Goal: Task Accomplishment & Management: Use online tool/utility

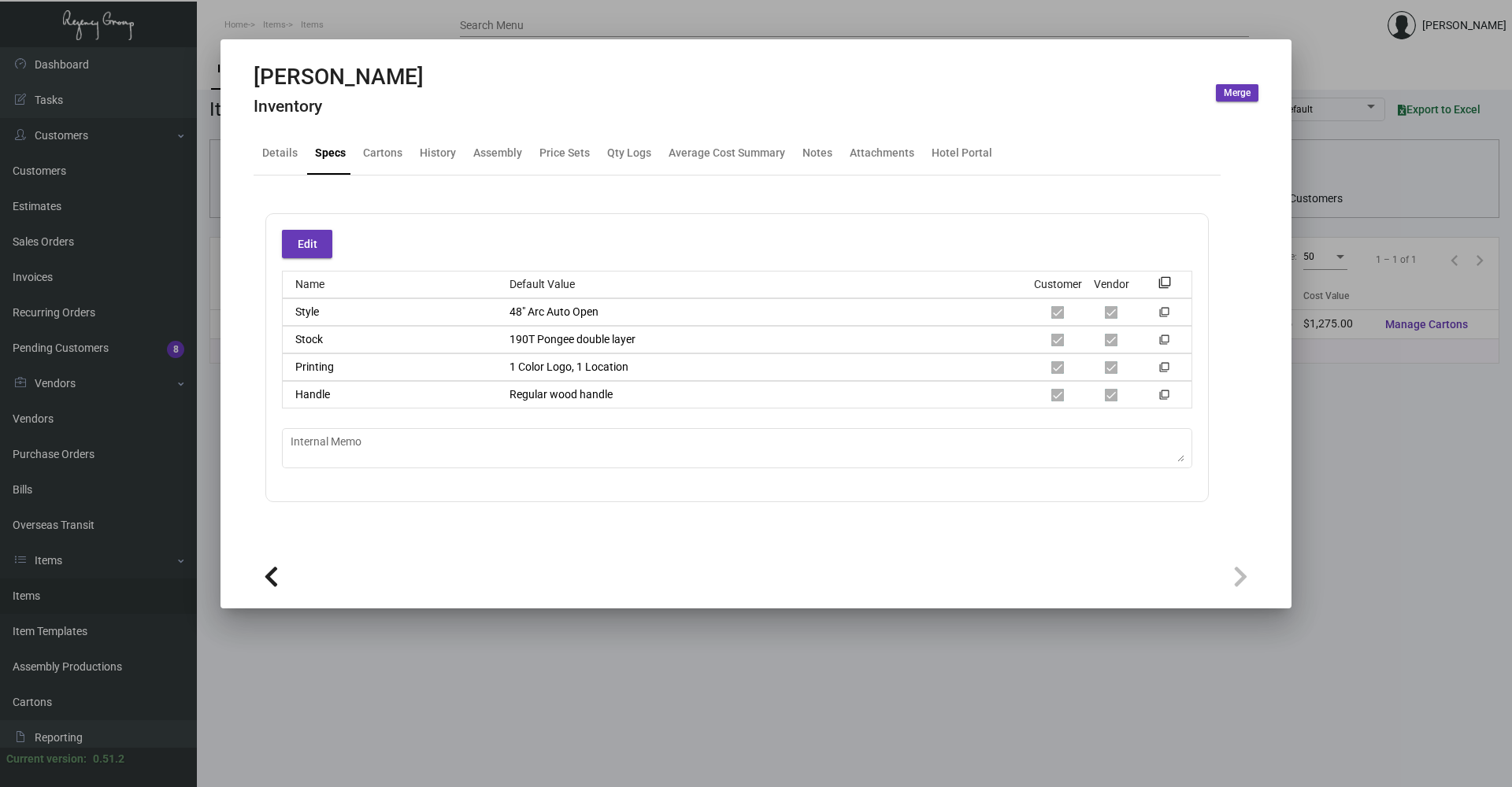
click at [331, 18] on div at bounding box center [756, 393] width 1512 height 787
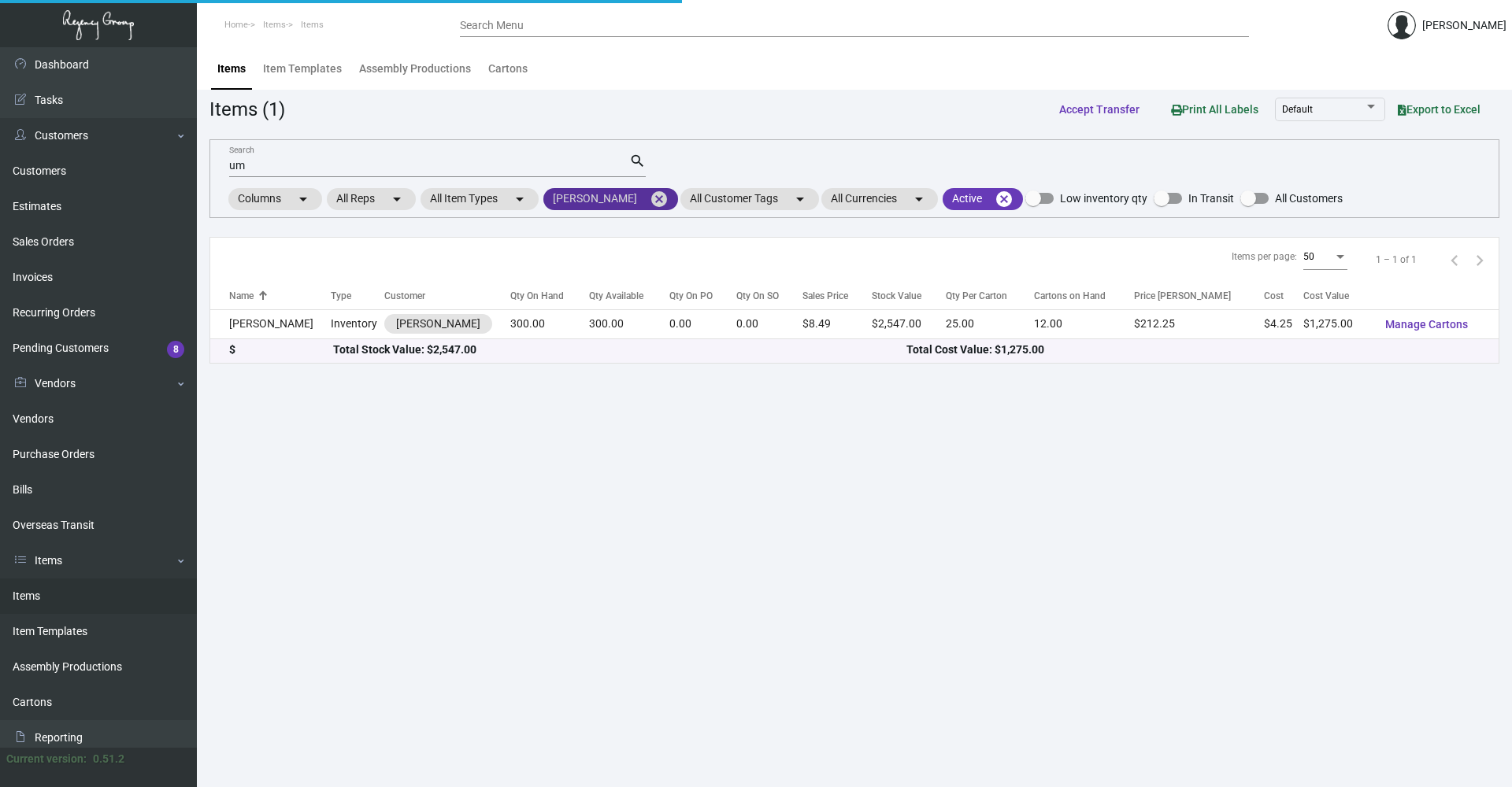
click at [650, 199] on mat-icon "cancel" at bounding box center [658, 198] width 19 height 19
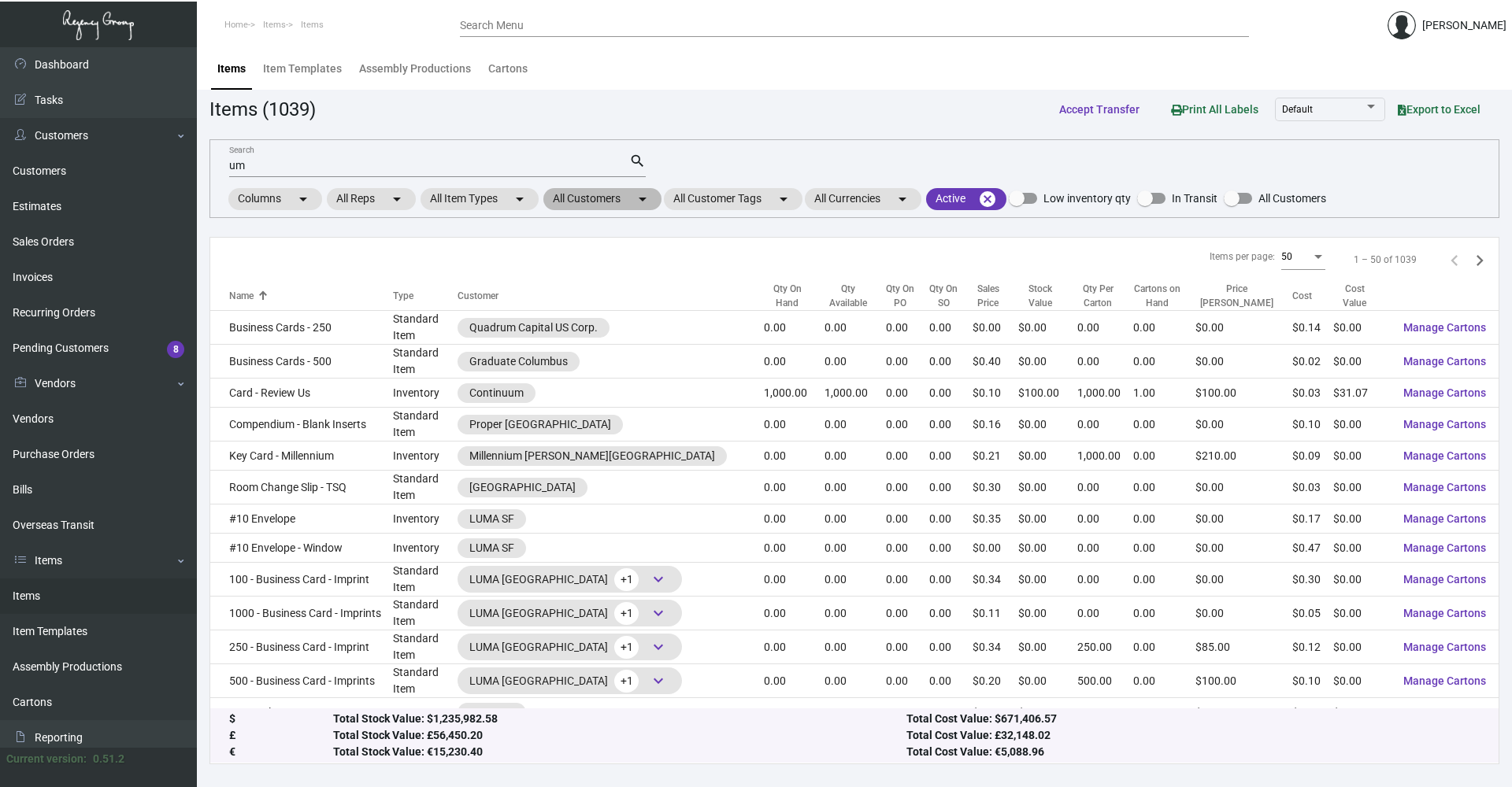
click at [600, 207] on mat-chip "All Customers arrow_drop_down" at bounding box center [601, 198] width 118 height 22
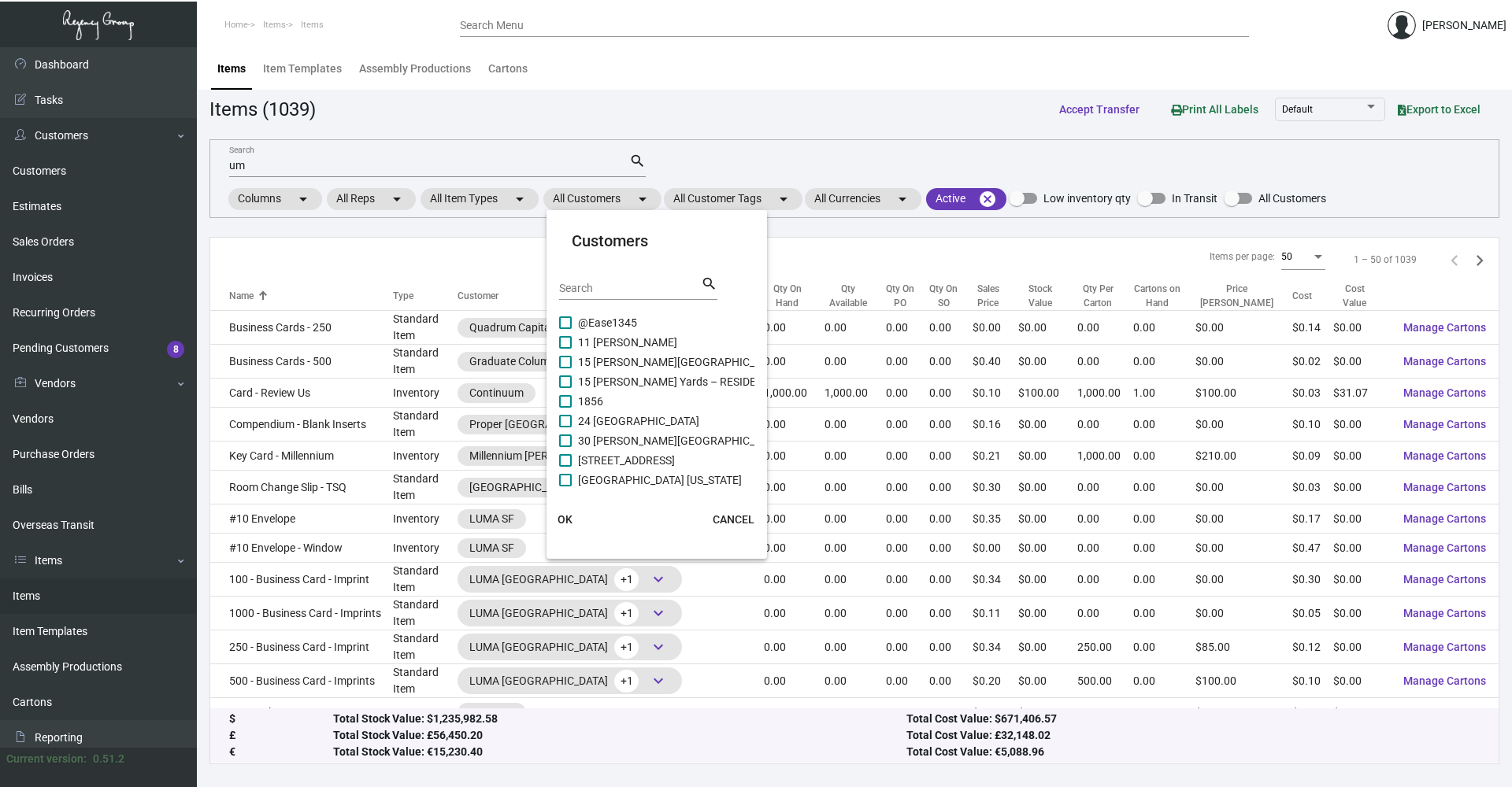
click at [616, 287] on input "Search" at bounding box center [630, 289] width 142 height 12
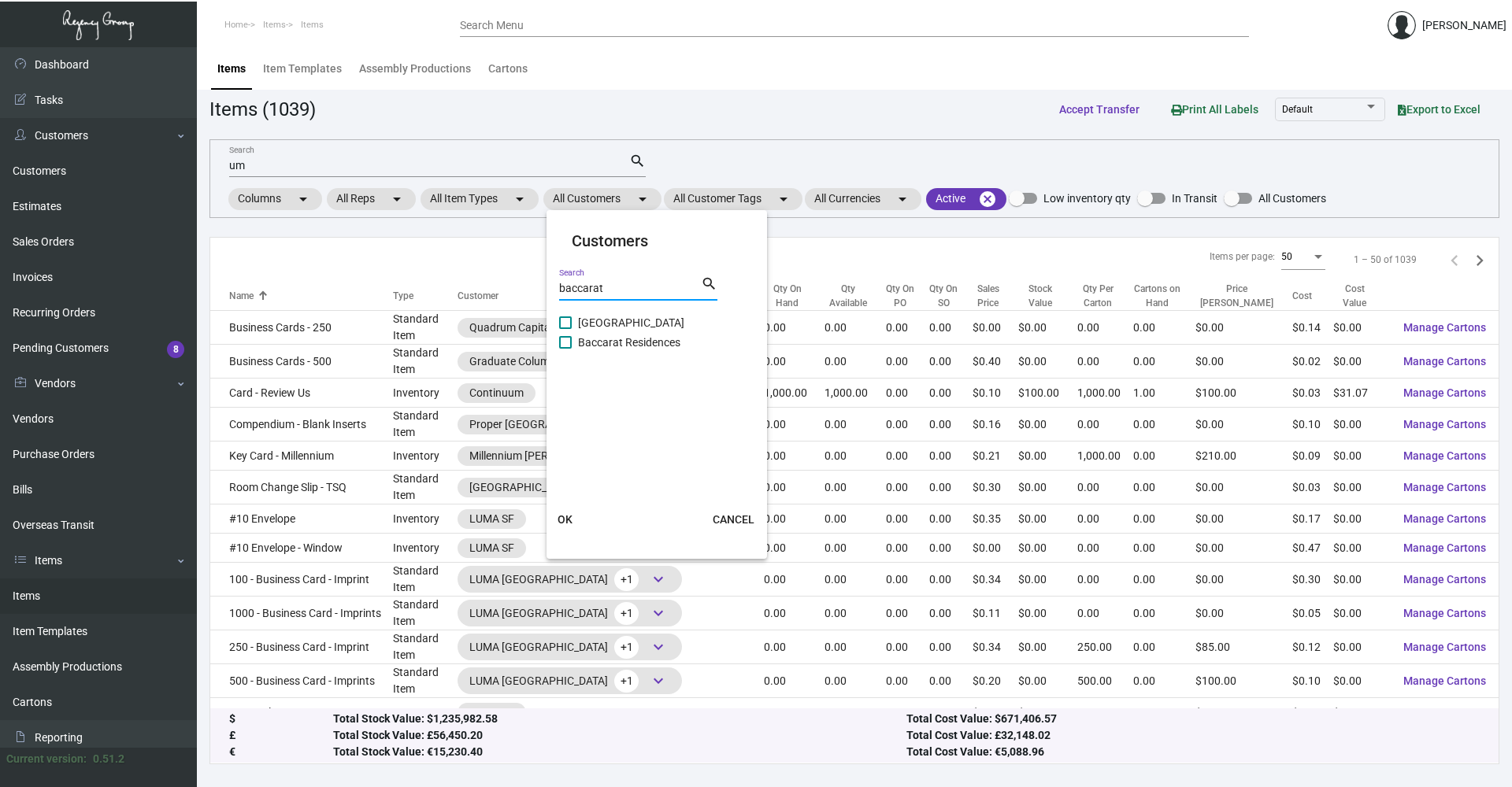
type input "baccarat"
click at [559, 320] on mat-card-content "[GEOGRAPHIC_DATA]" at bounding box center [656, 400] width 195 height 174
click at [570, 319] on span at bounding box center [565, 322] width 12 height 12
click at [565, 329] on input "[GEOGRAPHIC_DATA]" at bounding box center [564, 329] width 1 height 1
checkbox input "true"
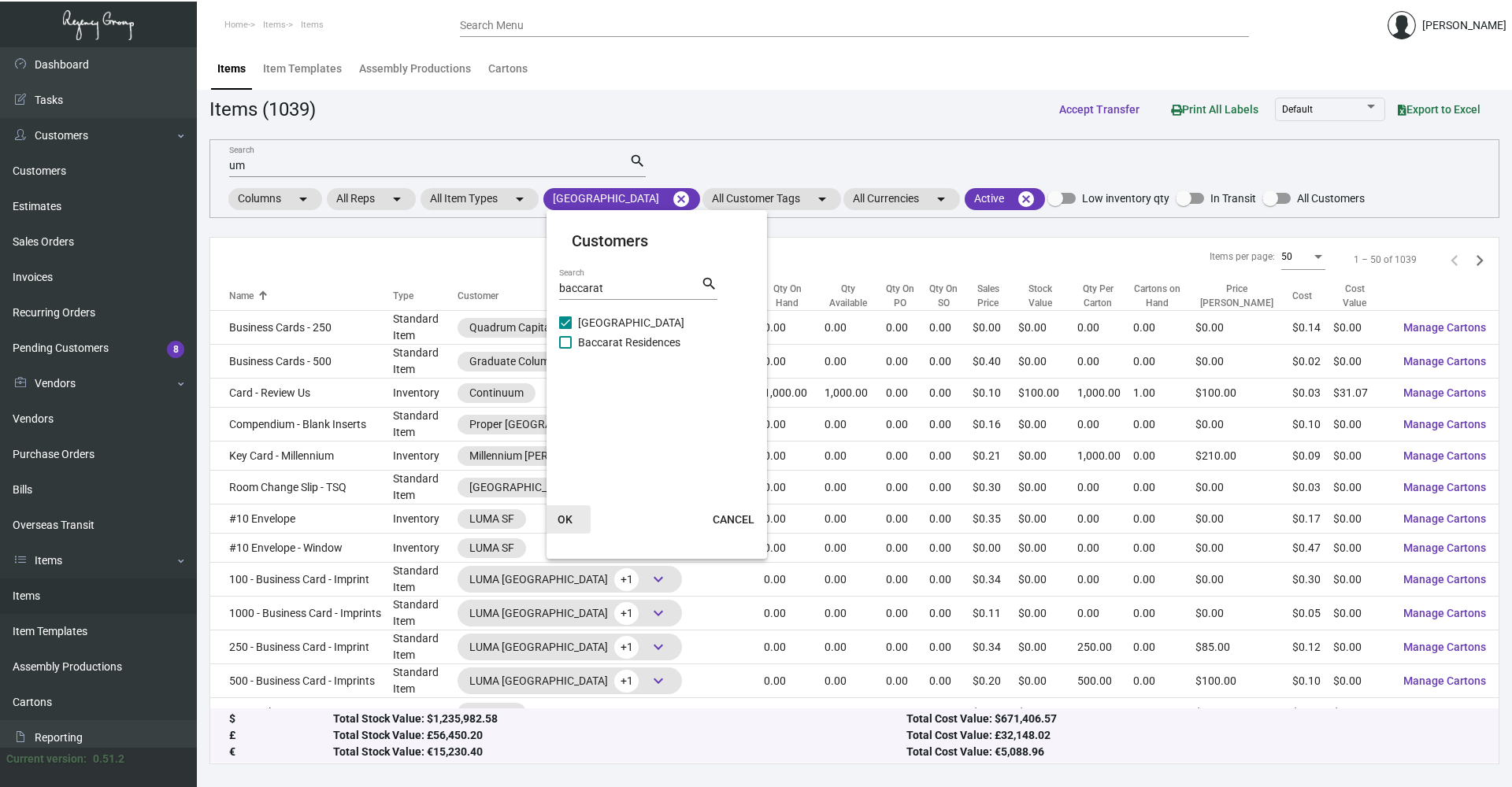
click at [565, 516] on span "OK" at bounding box center [564, 520] width 15 height 12
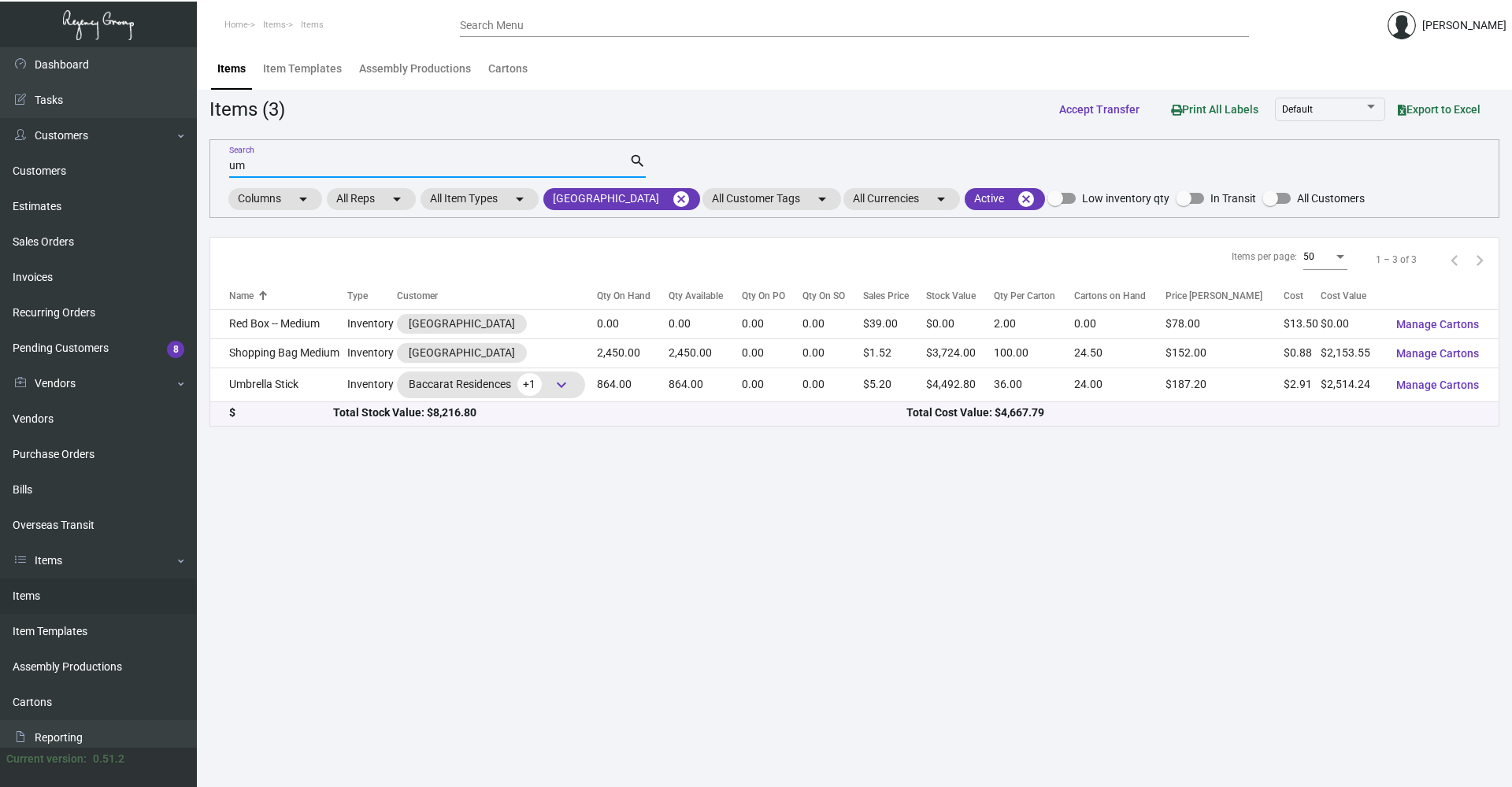
click at [268, 159] on input "um" at bounding box center [430, 166] width 400 height 12
type input "u"
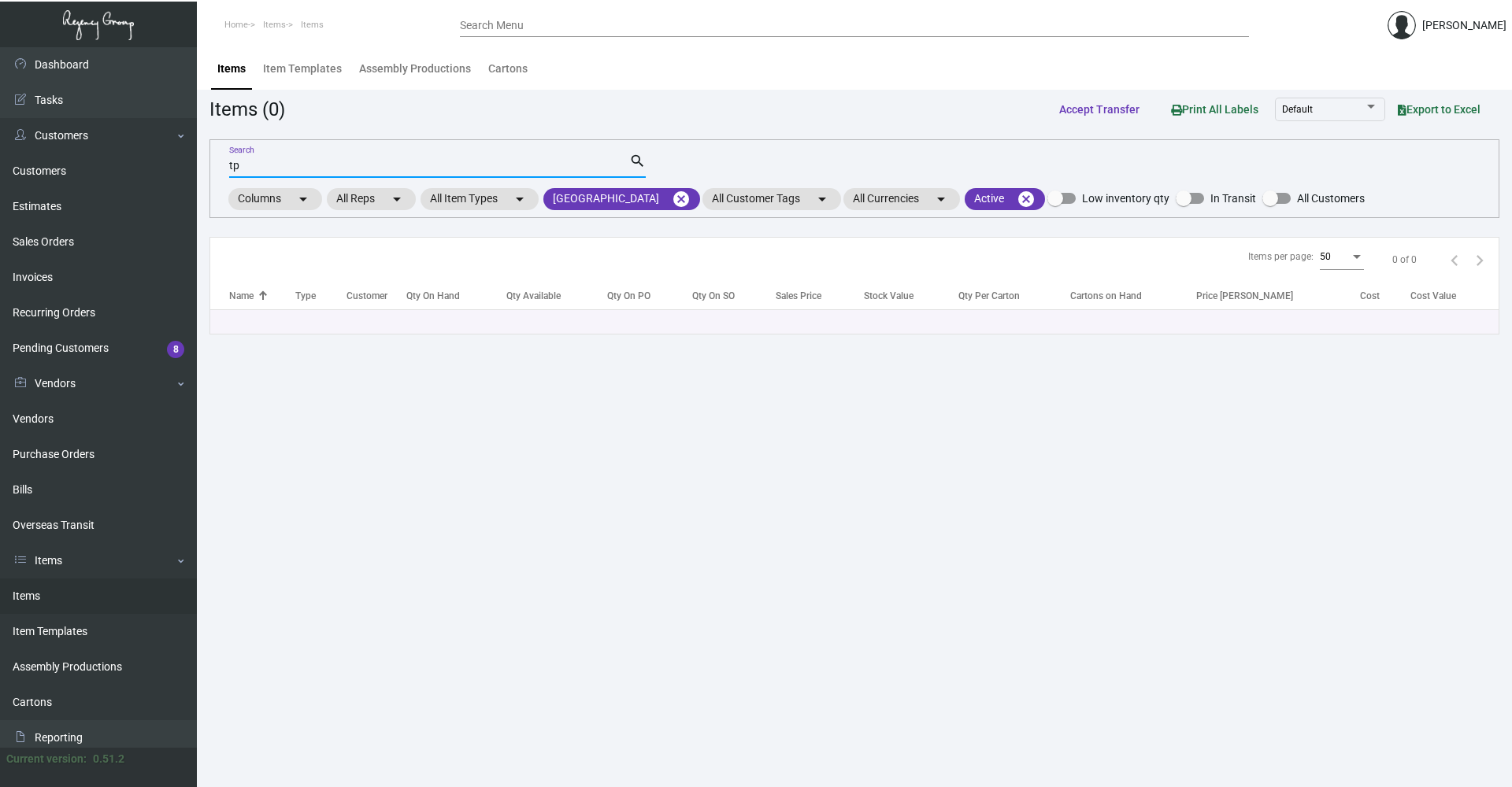
type input "t"
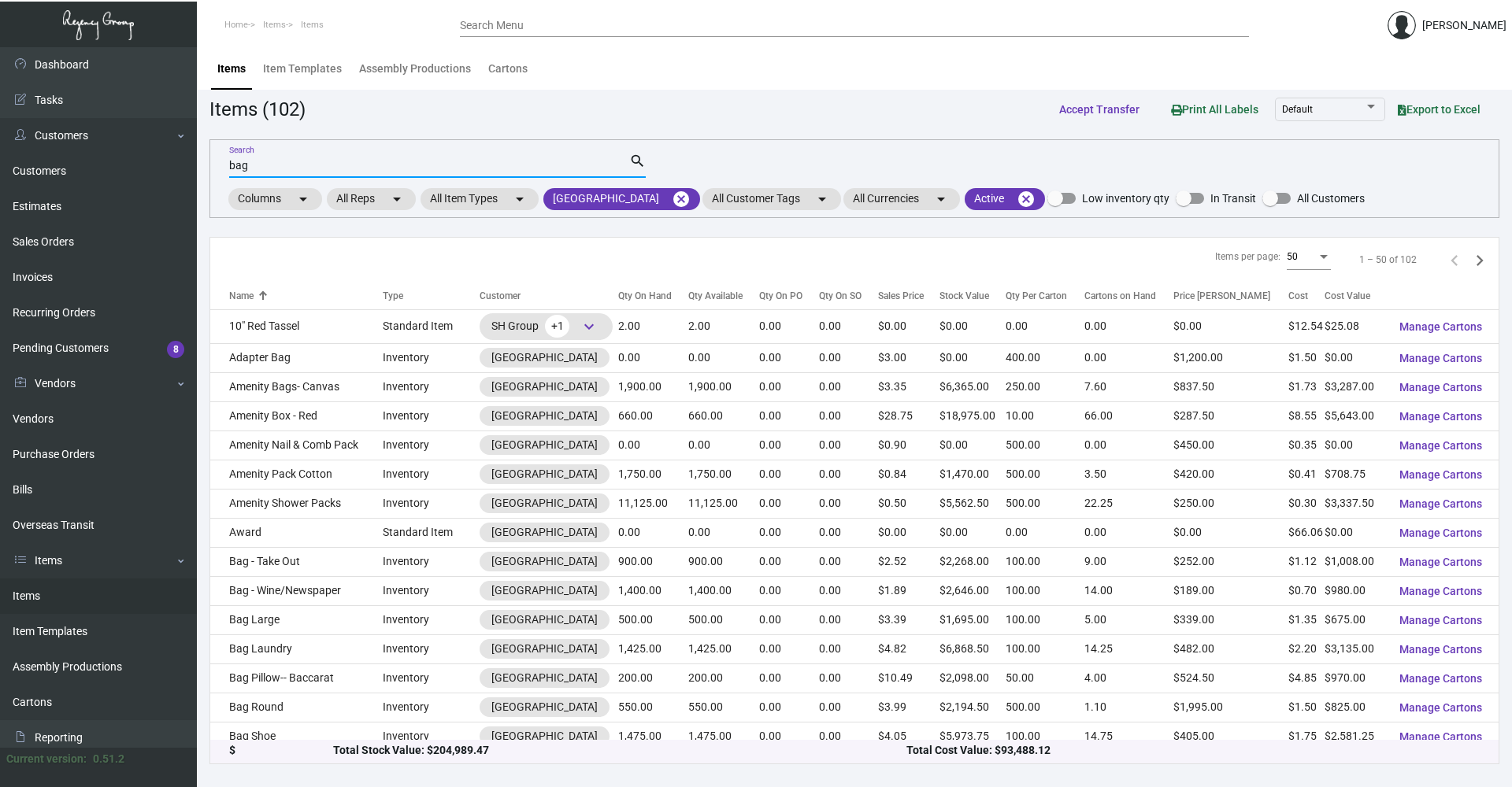
type input "bag"
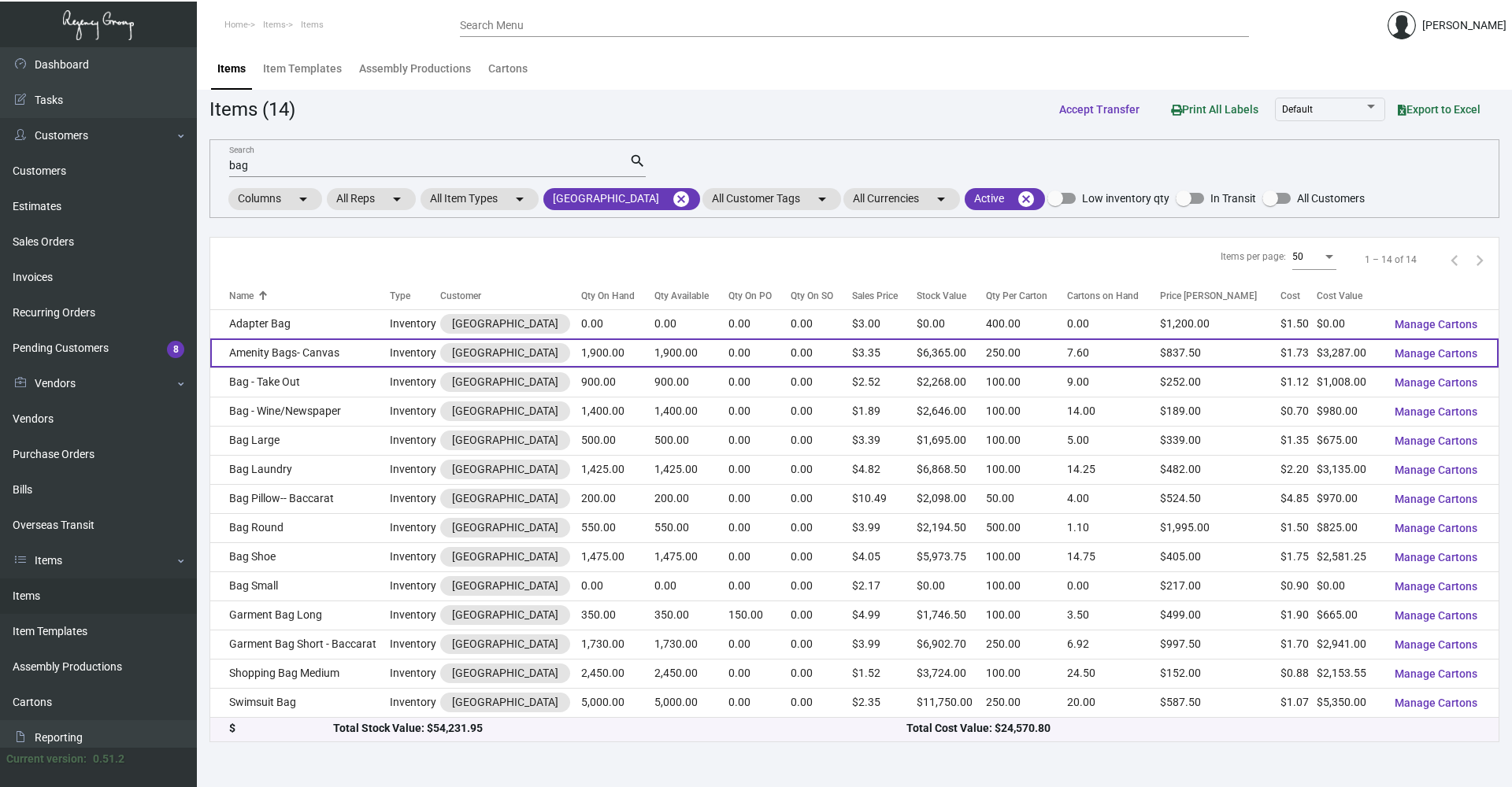
click at [327, 355] on td "Amenity Bags- Canvas" at bounding box center [299, 352] width 180 height 29
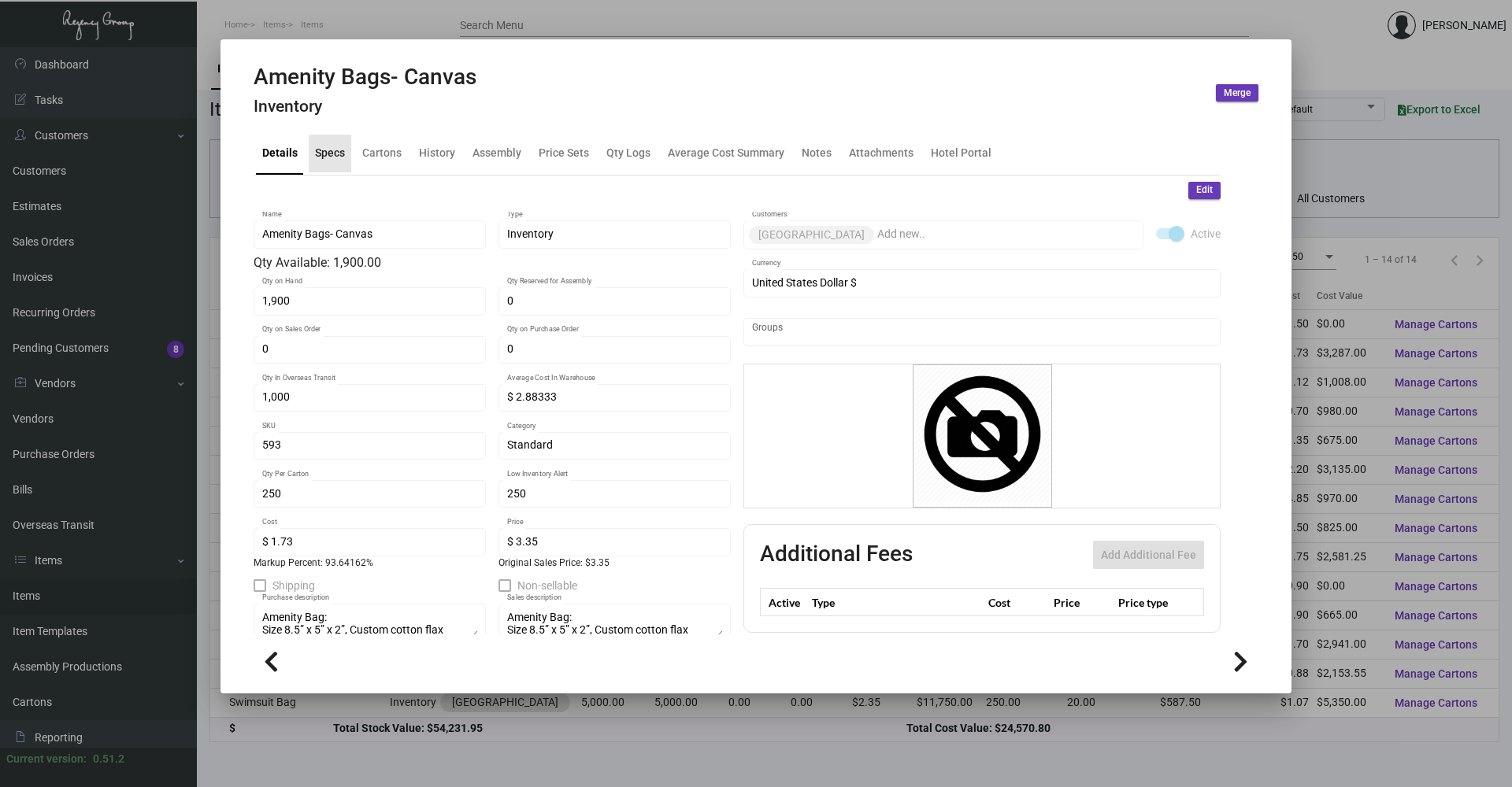
click at [315, 152] on div "Specs" at bounding box center [330, 153] width 30 height 17
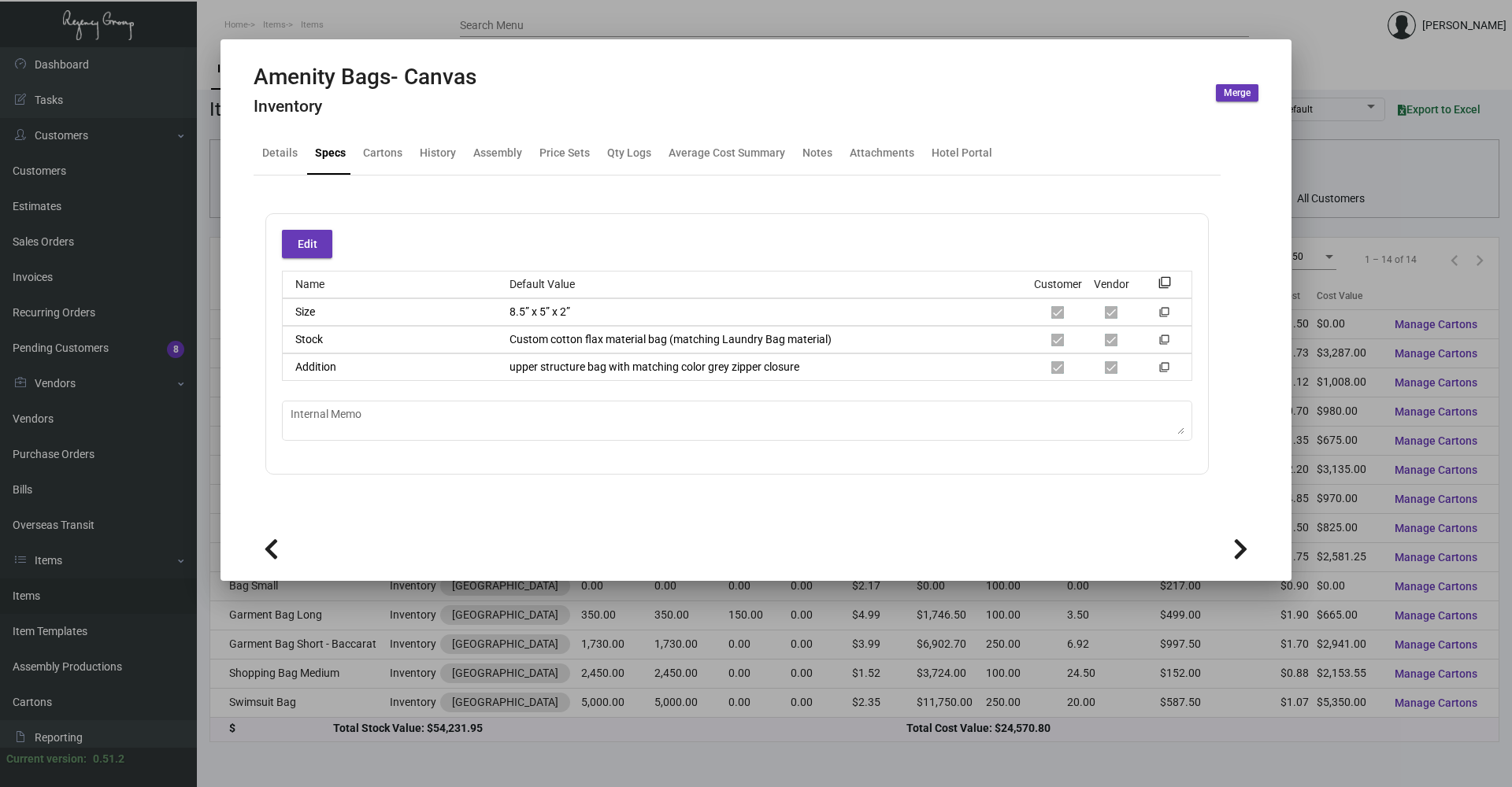
click at [387, 32] on div at bounding box center [756, 393] width 1512 height 787
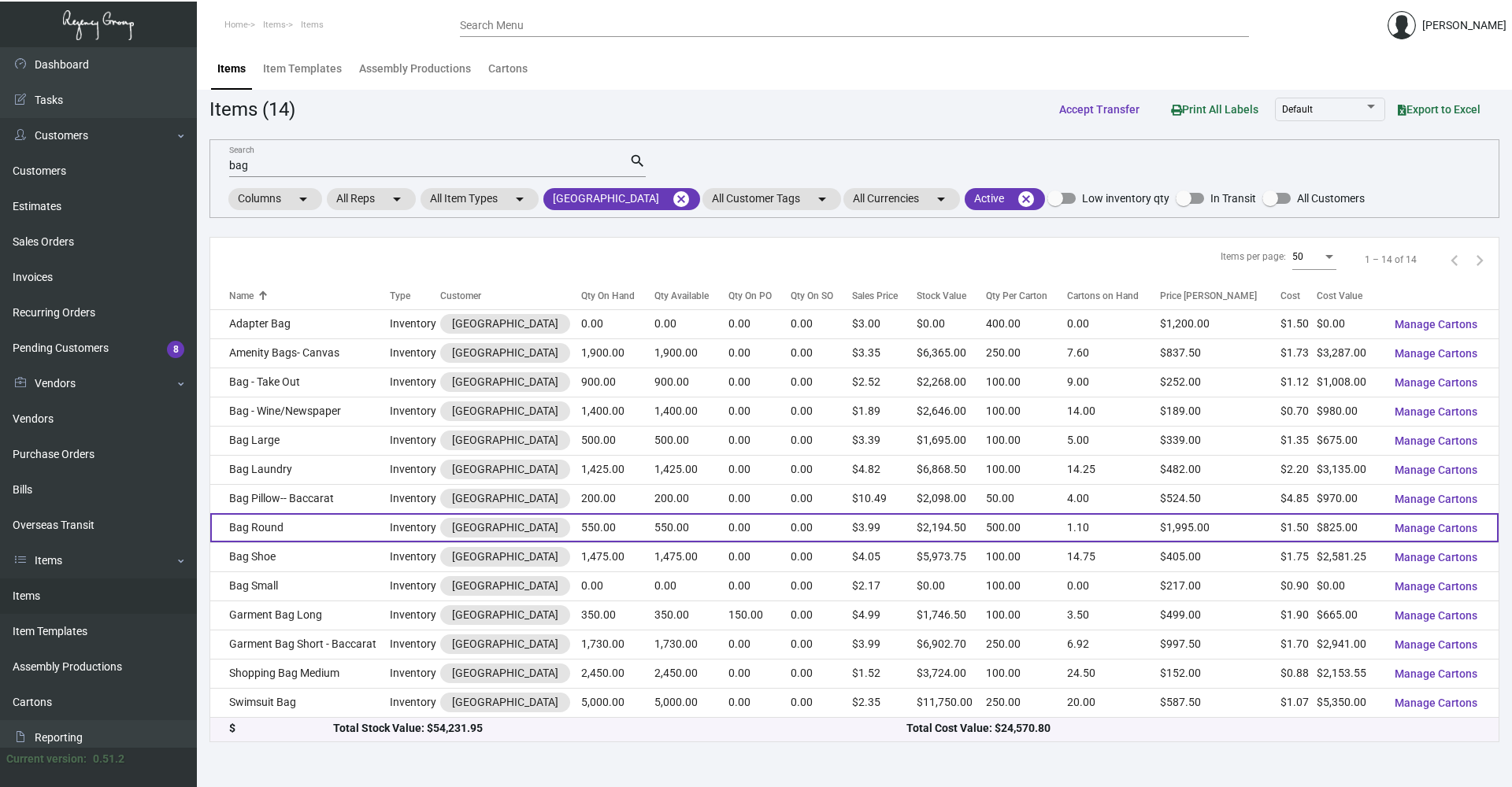
click at [288, 531] on td "Bag Round" at bounding box center [299, 528] width 180 height 29
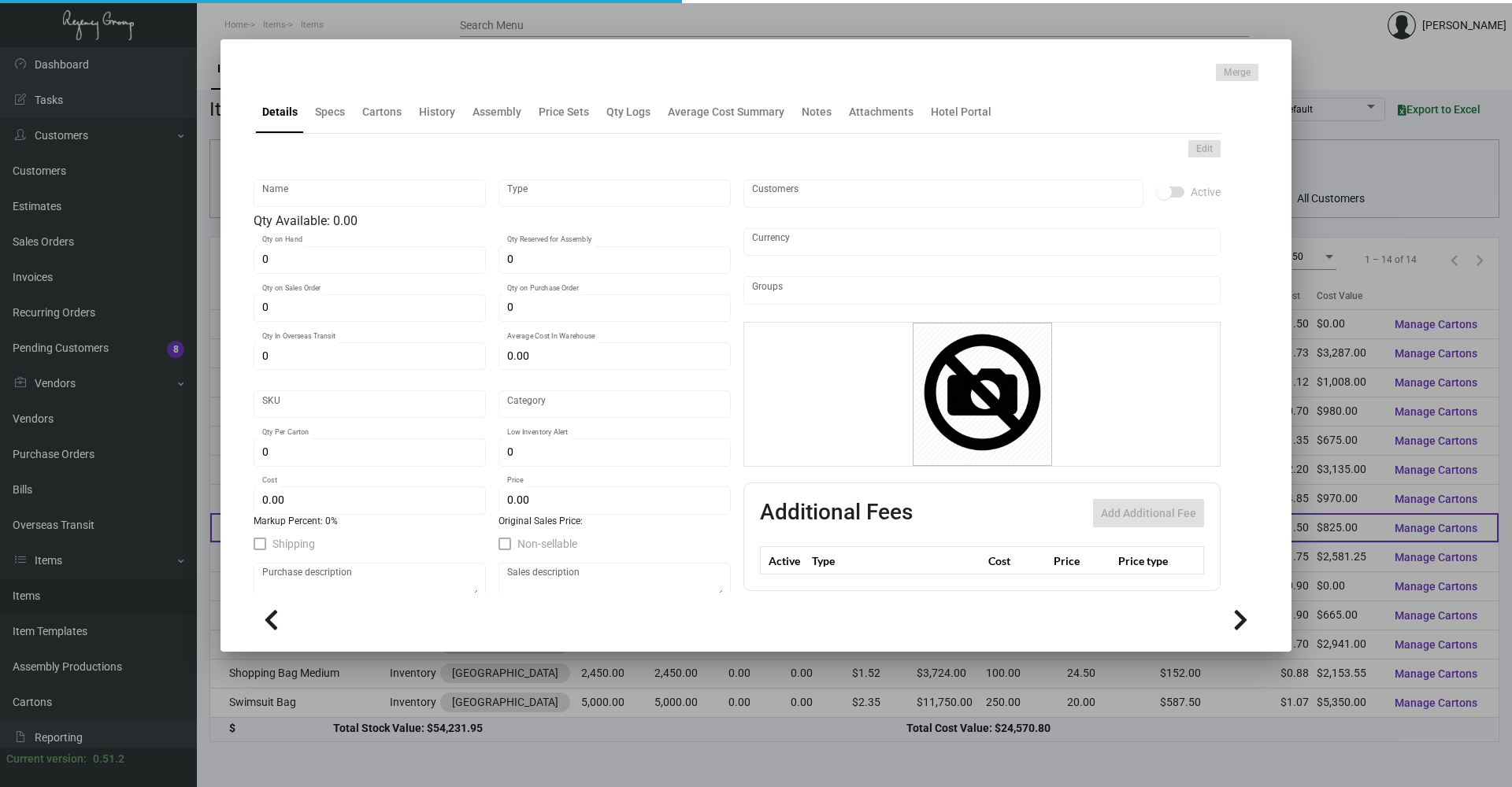
type input "Bag Round"
type input "Inventory"
type input "550"
type input "1,000"
type input "$ 15.00"
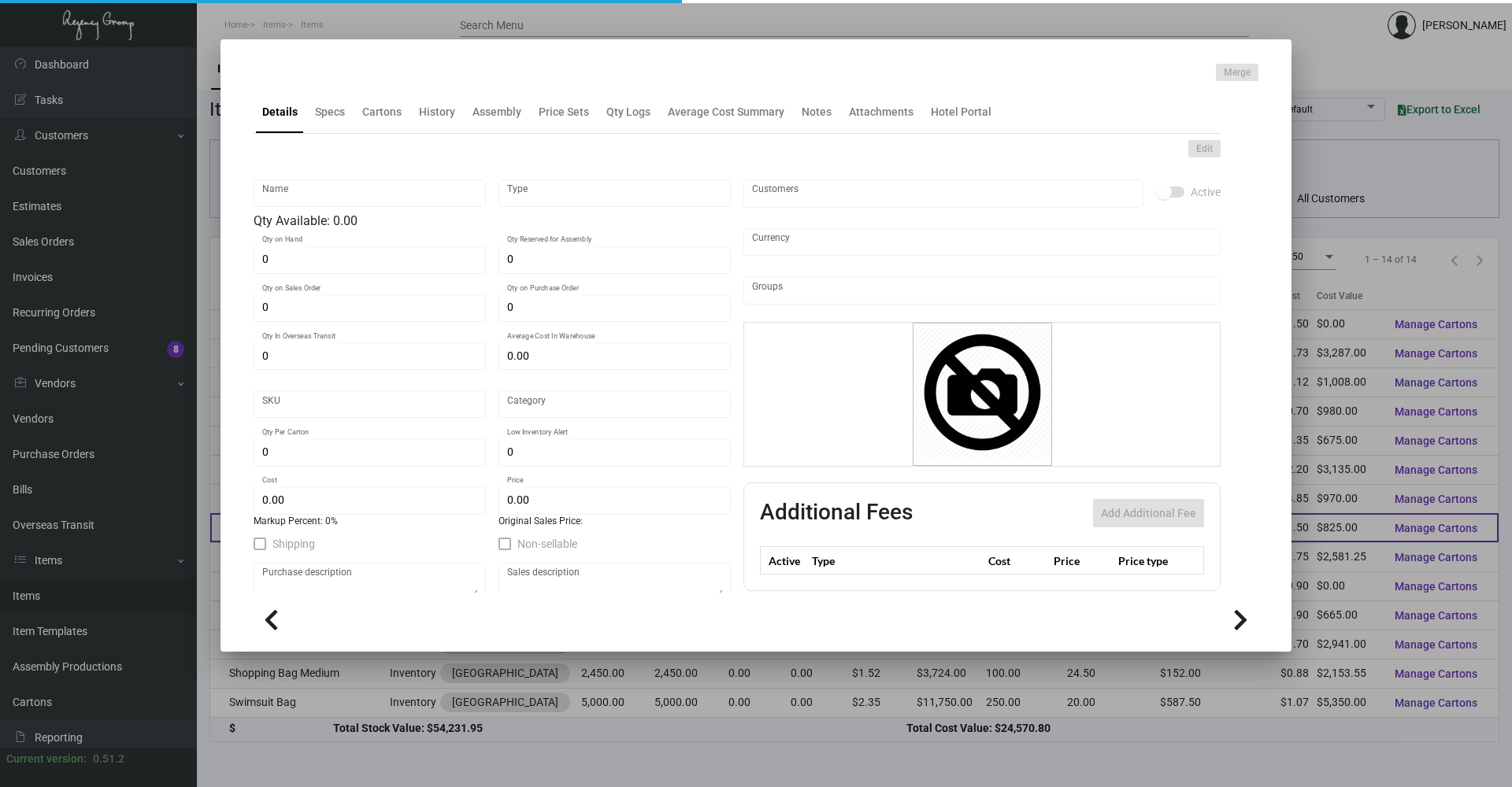
type input "598"
type input "Standard"
type input "500"
type input "250"
type input "$ 1.50"
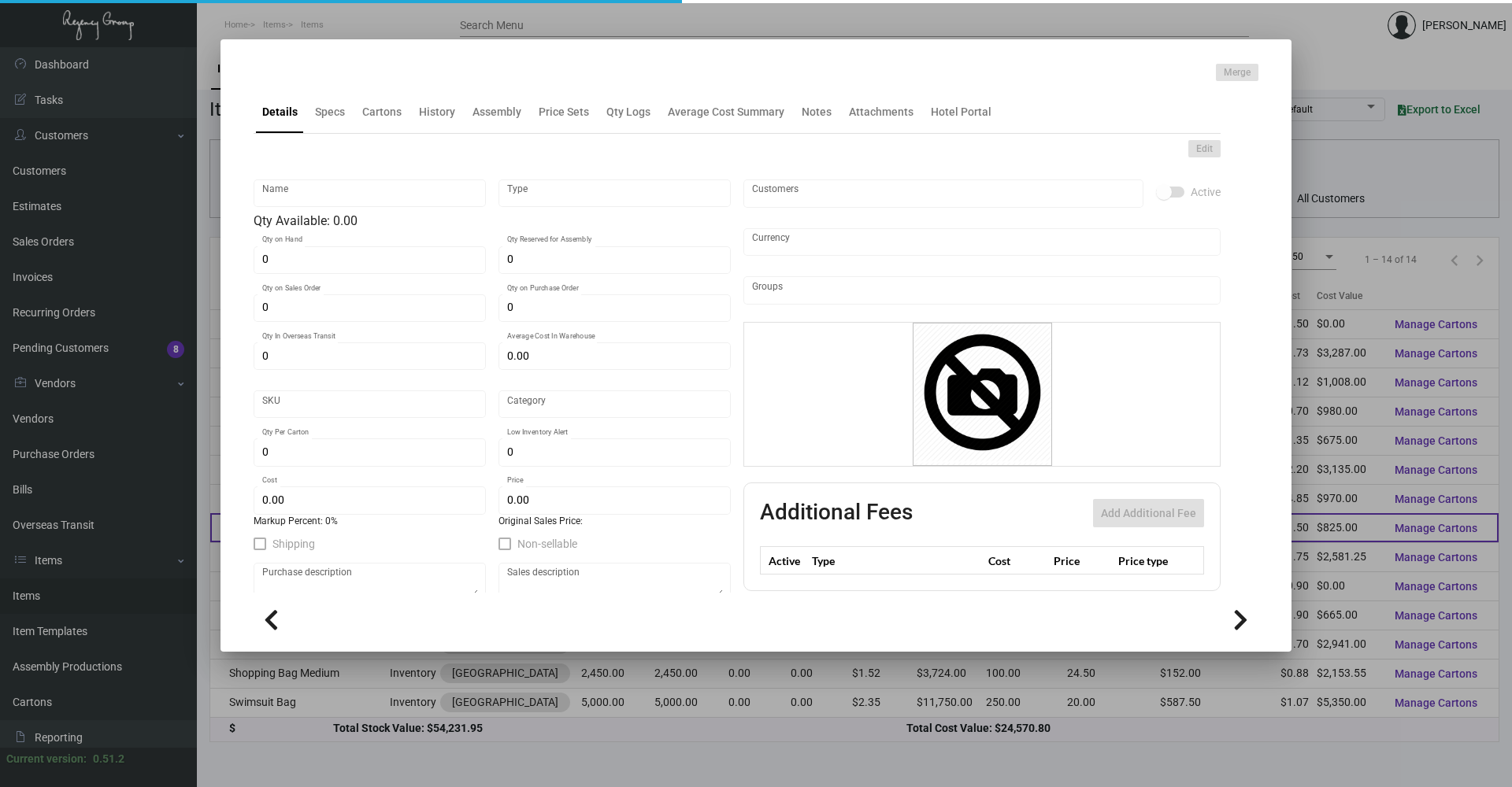
type input "$ 3.99"
type textarea "Baby Amenity Round Bag: size 10.5cm X 16cm, bottom round part is 10.5cm in diam…"
checkbox input "true"
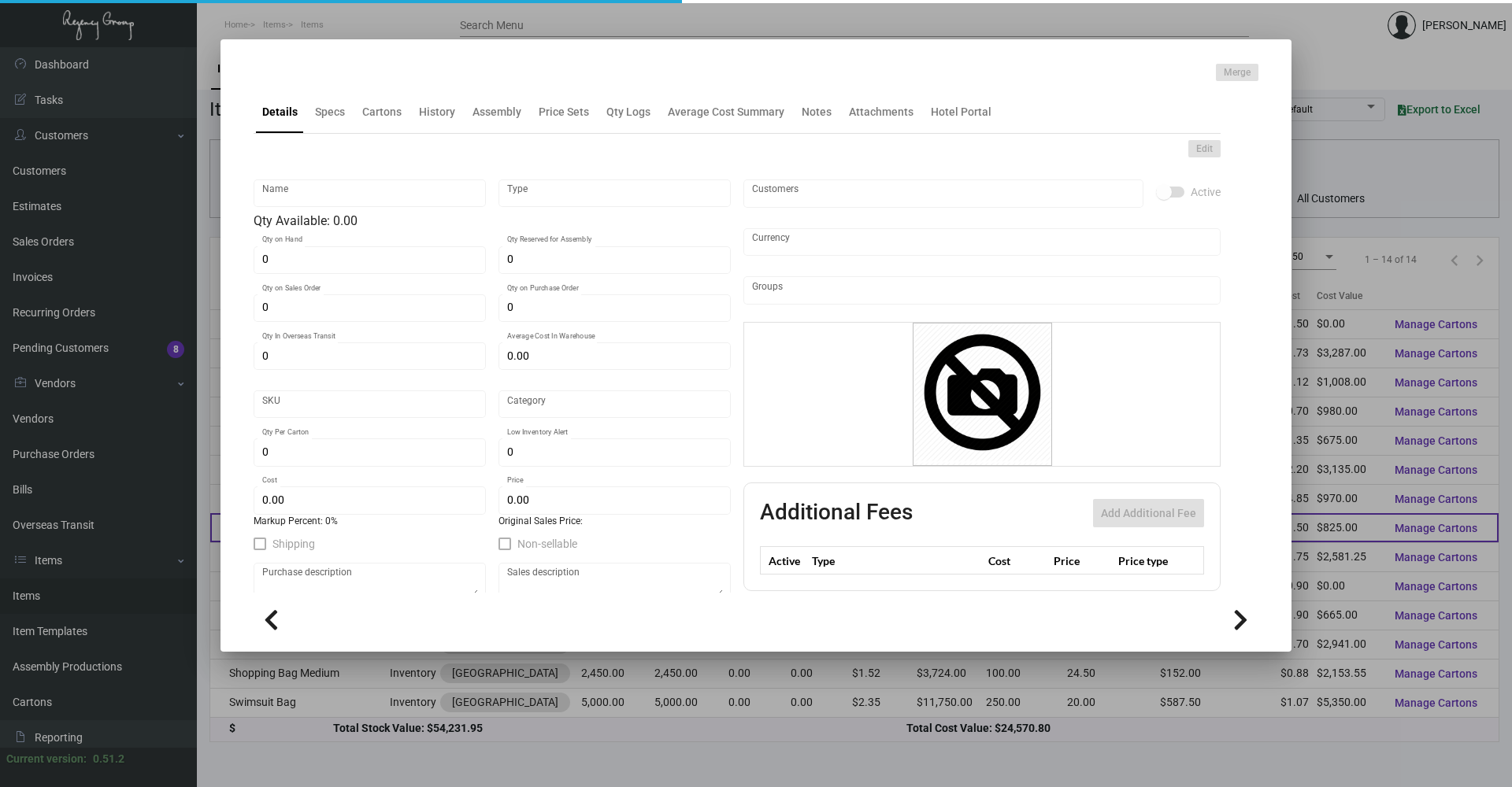
type input "United States Dollar $"
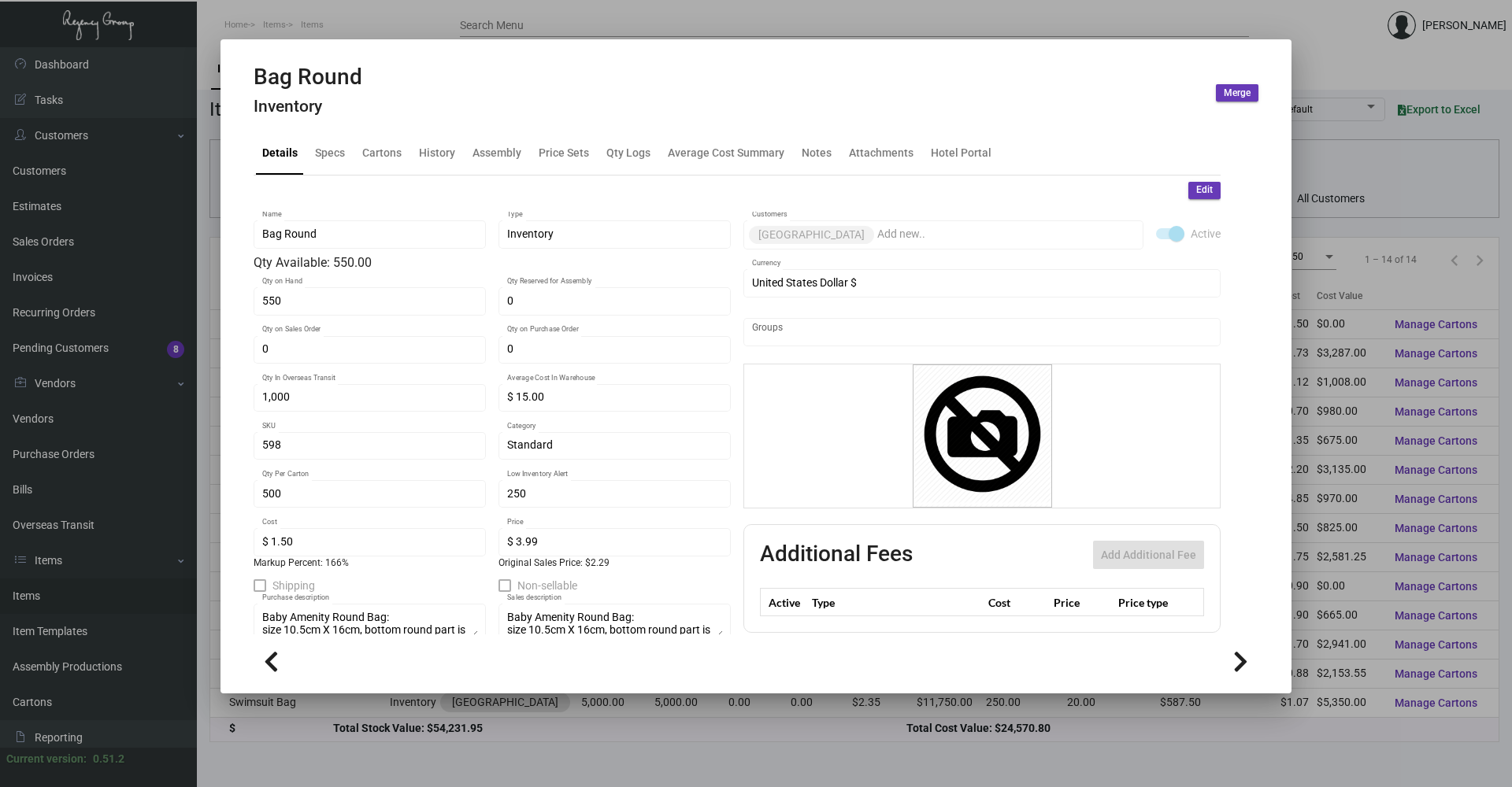
click at [322, 11] on div at bounding box center [756, 393] width 1512 height 787
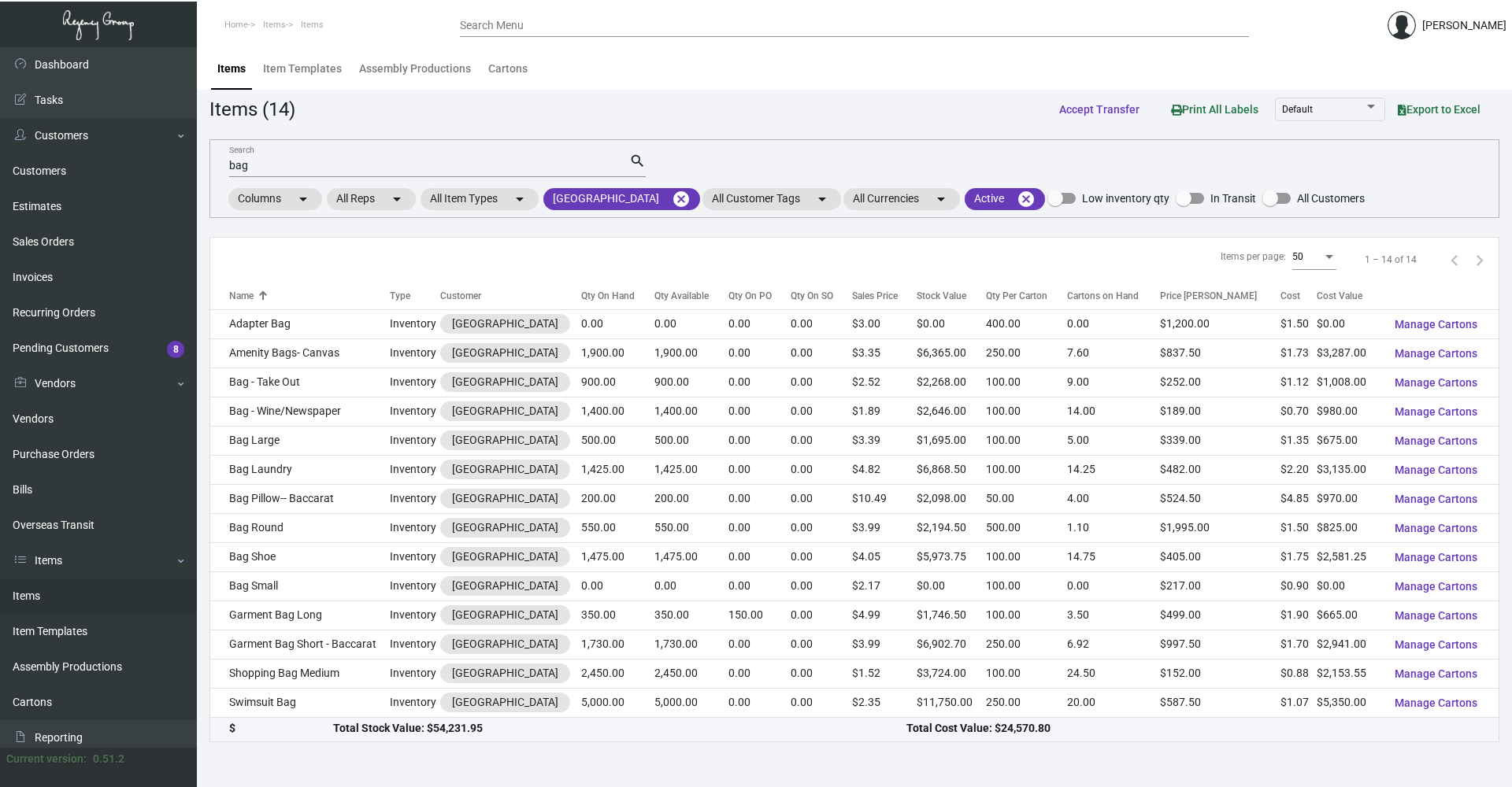
click at [715, 761] on main "Items Item Templates Assembly Productions Cartons Items (14) Accept Transfer Pr…" at bounding box center [854, 417] width 1315 height 740
